Goal: Book appointment/travel/reservation

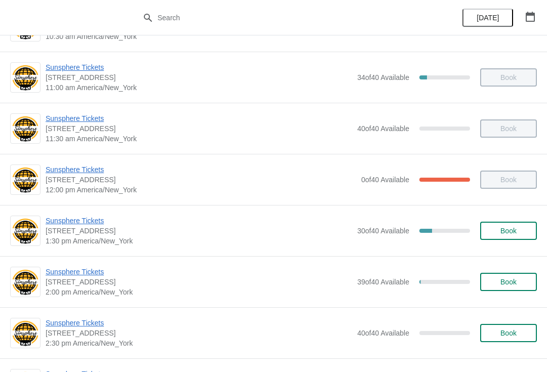
scroll to position [172, 0]
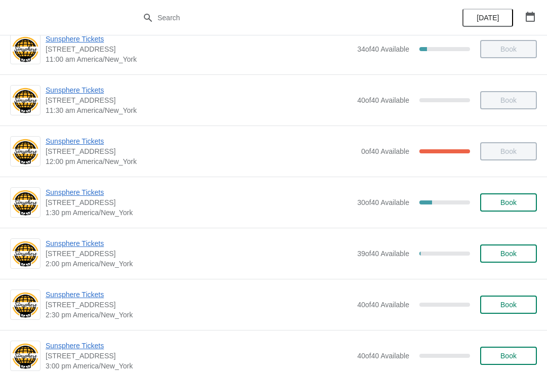
click at [495, 208] on button "Book" at bounding box center [508, 202] width 57 height 18
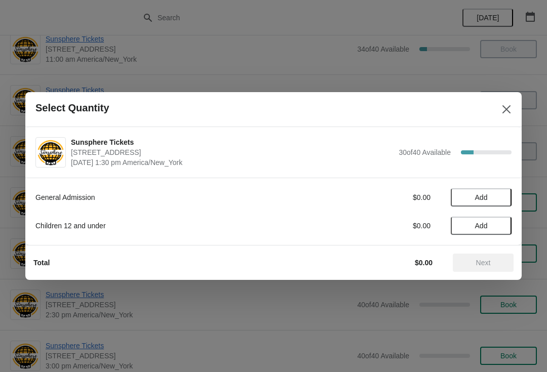
click at [496, 199] on span "Add" at bounding box center [481, 197] width 43 height 8
click at [503, 196] on icon at bounding box center [498, 197] width 11 height 11
click at [502, 195] on icon at bounding box center [498, 197] width 11 height 11
click at [487, 268] on button "Next" at bounding box center [483, 263] width 61 height 18
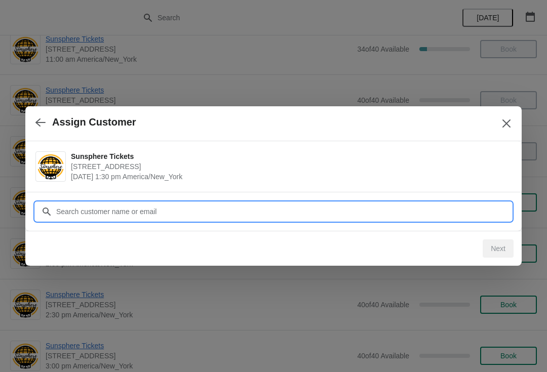
click at [465, 217] on input "Customer" at bounding box center [284, 211] width 456 height 18
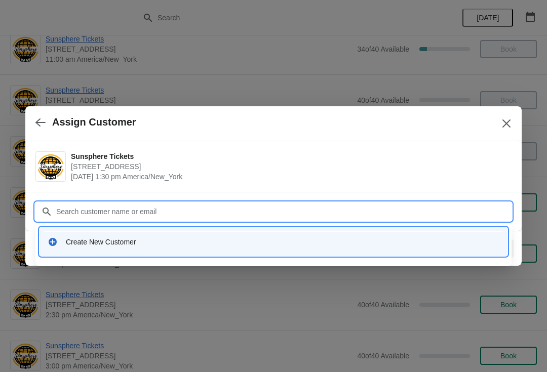
click at [305, 233] on div "Create New Customer" at bounding box center [274, 241] width 460 height 21
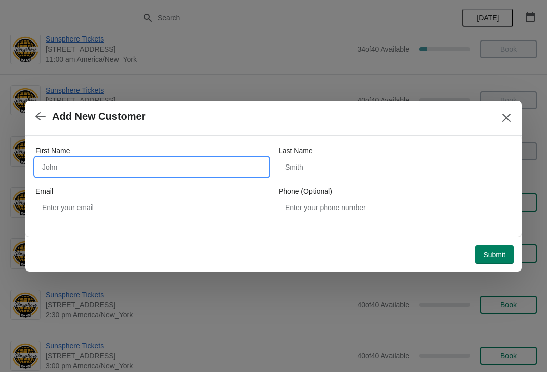
click at [225, 171] on input "First Name" at bounding box center [151, 167] width 233 height 18
type input "W"
click at [499, 242] on div "Submit" at bounding box center [271, 252] width 484 height 22
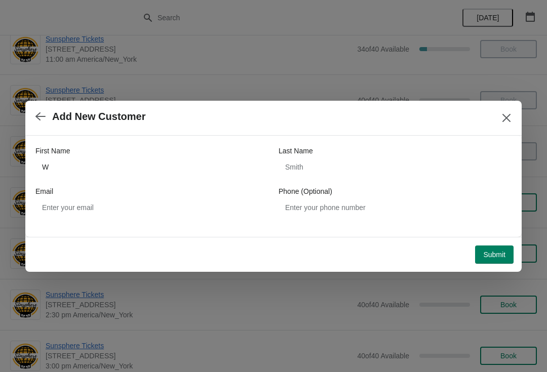
click at [496, 255] on span "Submit" at bounding box center [494, 255] width 22 height 8
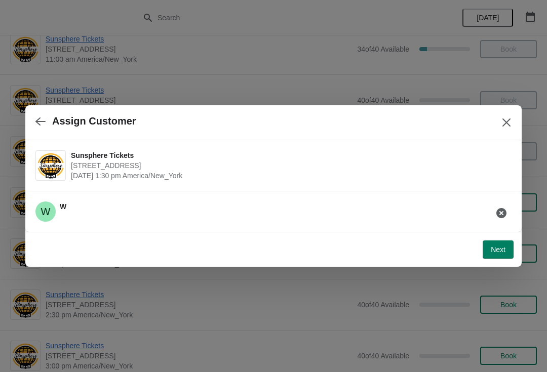
click at [499, 250] on span "Next" at bounding box center [497, 250] width 15 height 8
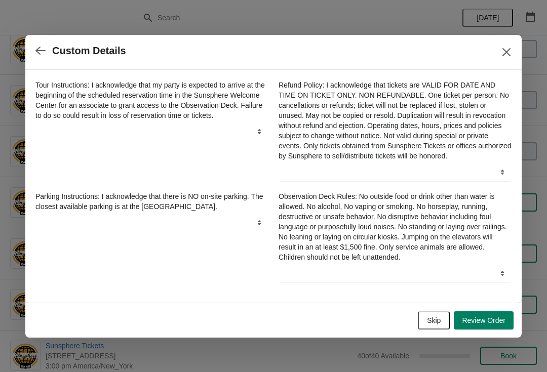
click at [433, 320] on button "Skip" at bounding box center [434, 320] width 32 height 18
